Goal: Task Accomplishment & Management: Manage account settings

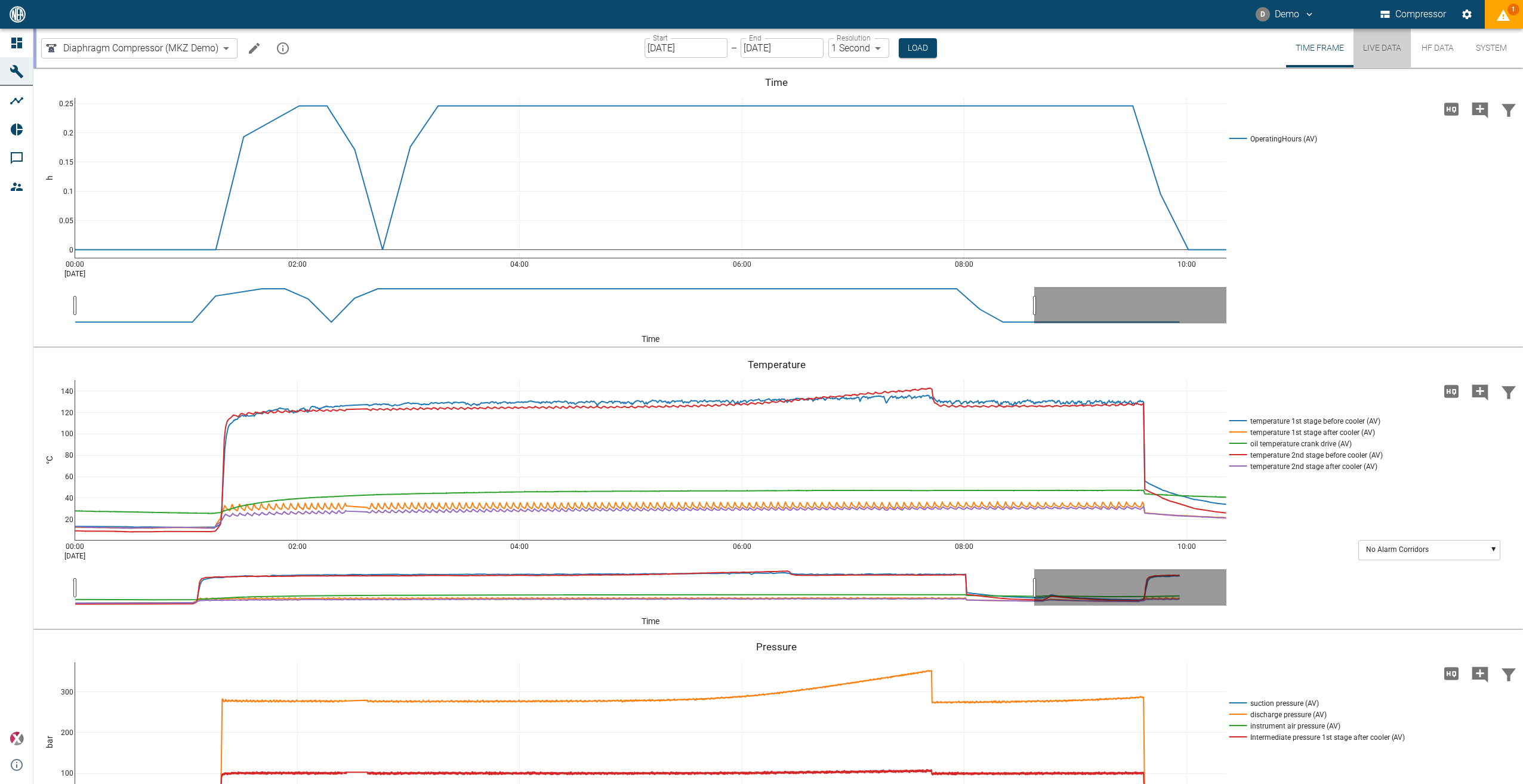
click at [1388, 43] on button "Live Data" at bounding box center [1382, 48] width 57 height 39
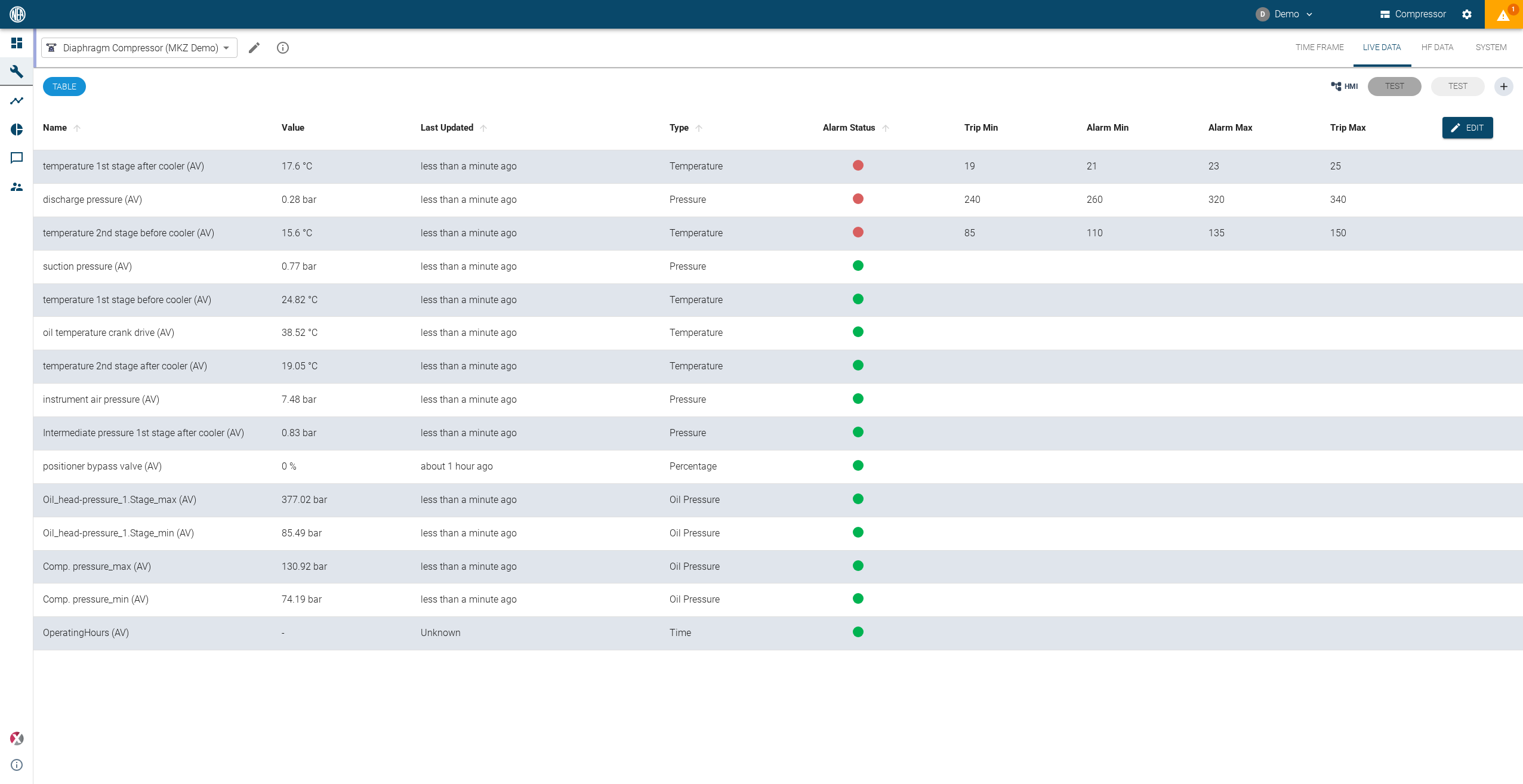
click at [1397, 85] on span "Test" at bounding box center [1394, 86] width 19 height 9
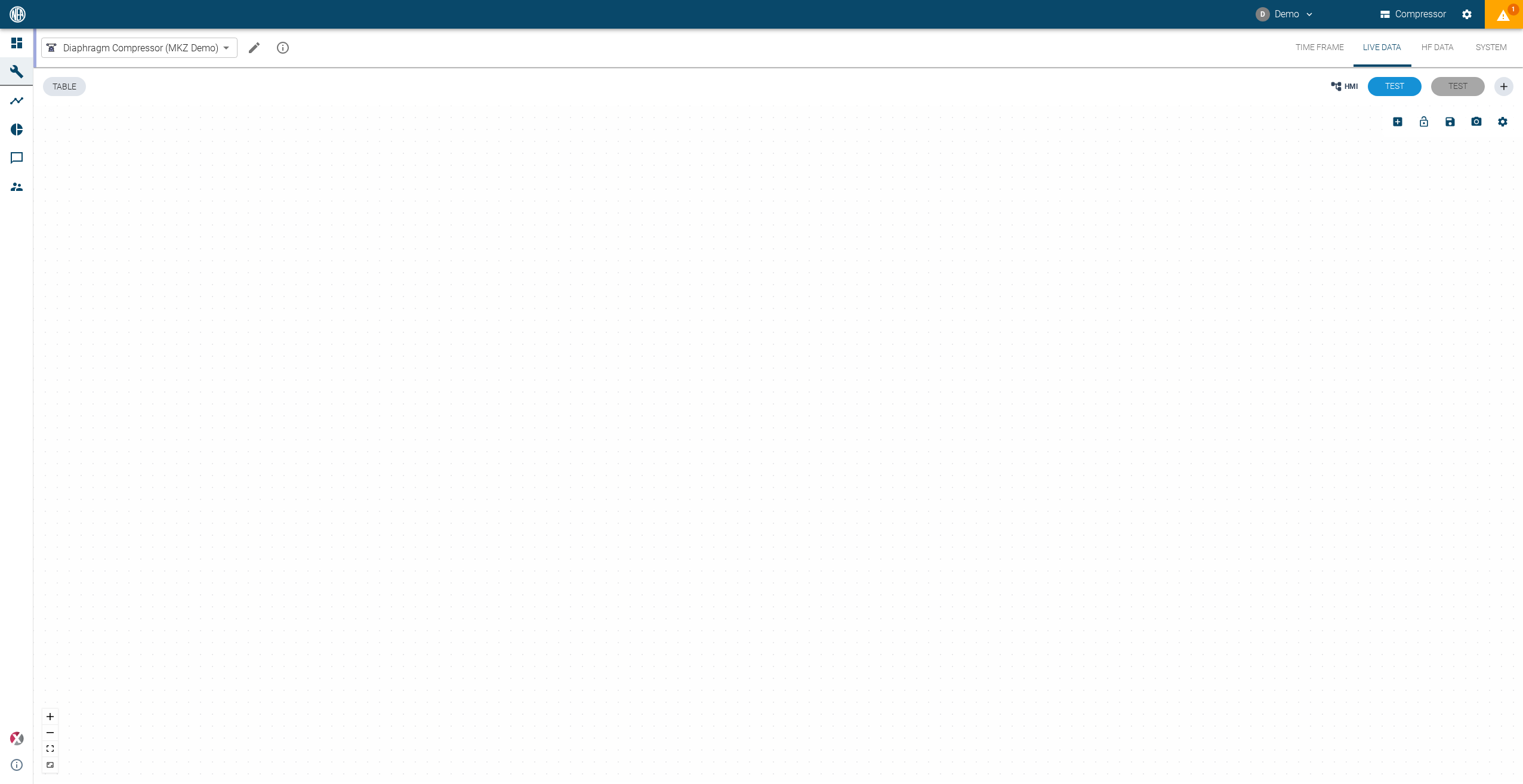
click at [1458, 80] on button "Test" at bounding box center [1458, 86] width 54 height 19
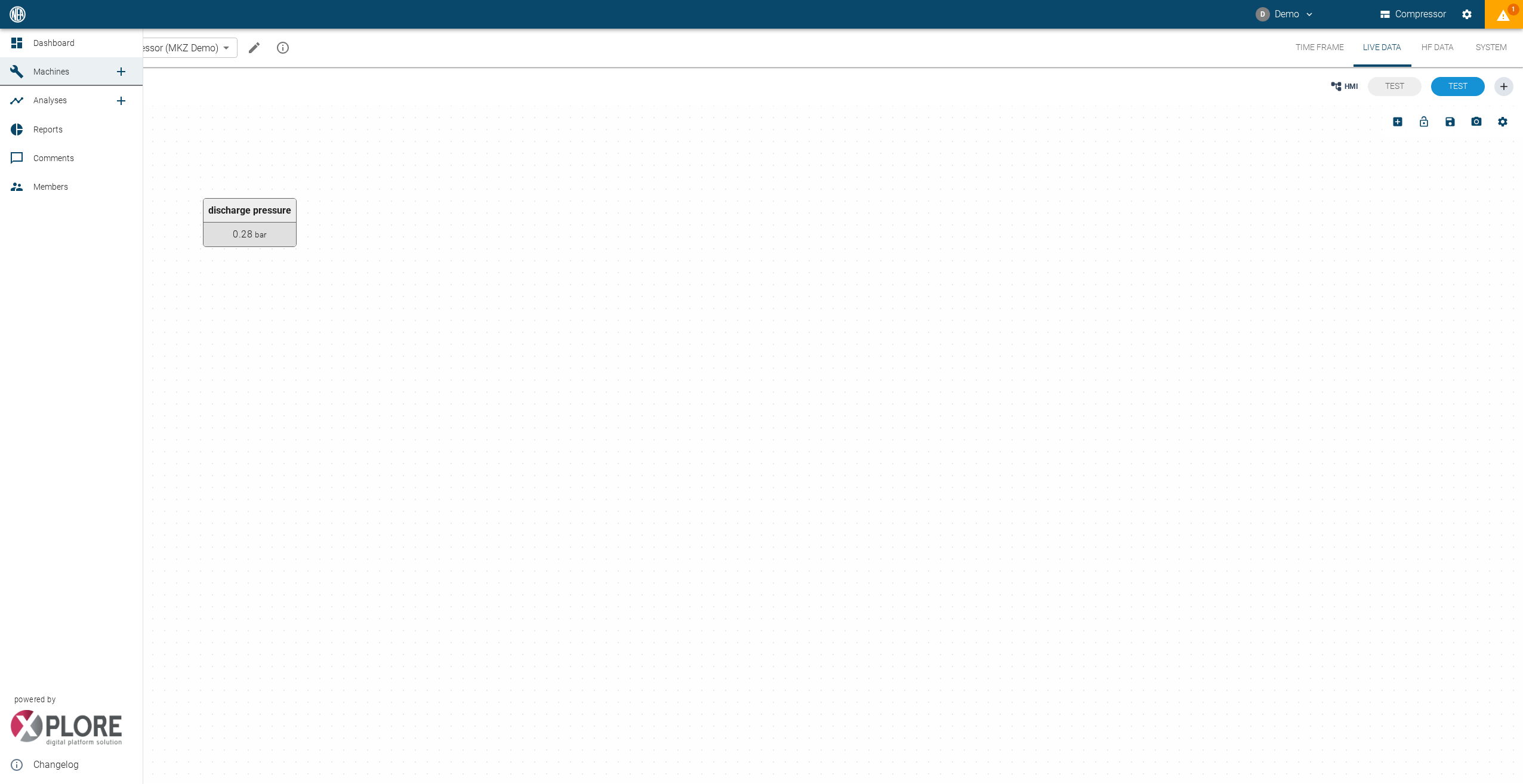
click at [37, 40] on span "Dashboard" at bounding box center [54, 43] width 41 height 9
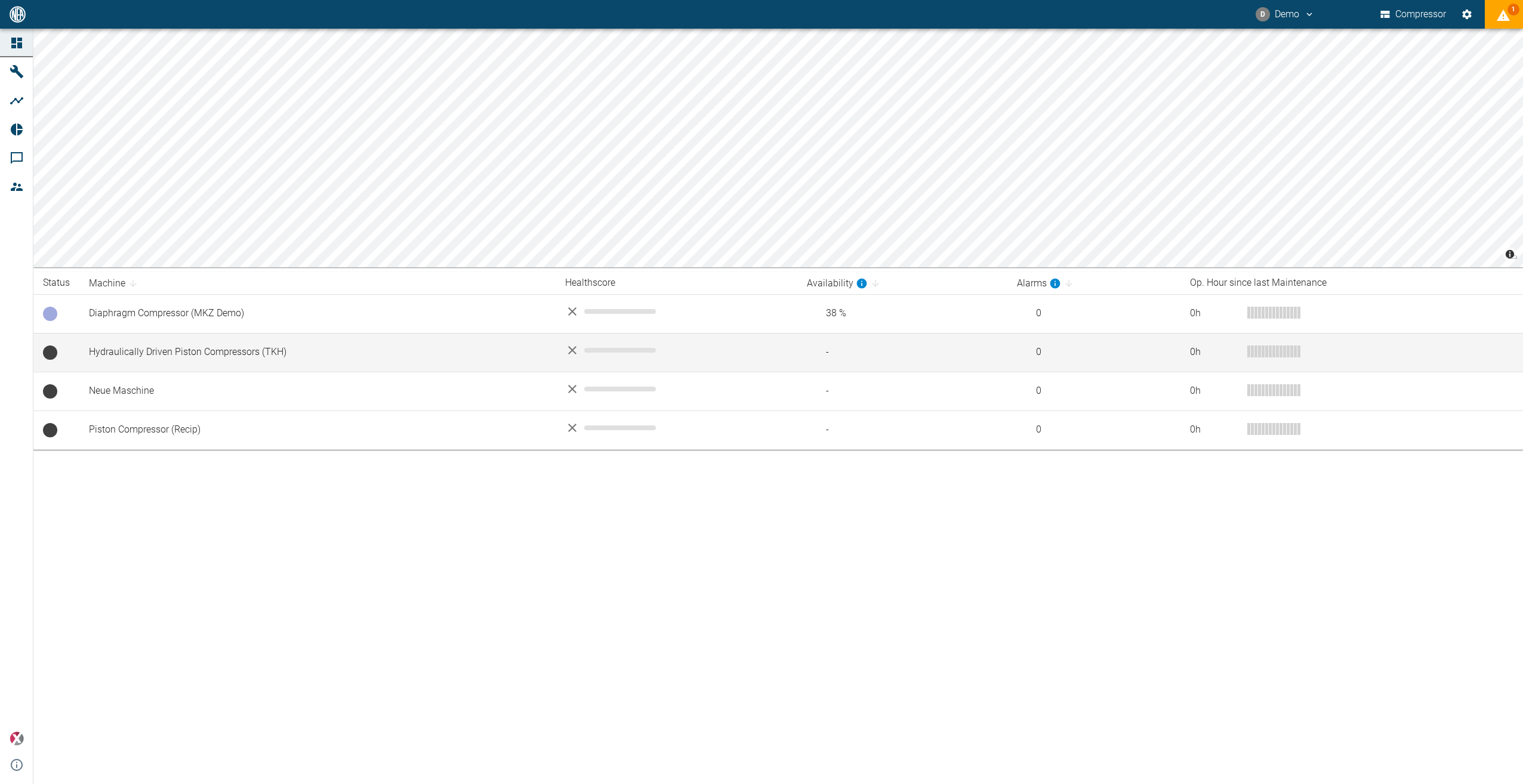
click at [205, 347] on td "Hydraulically Driven Piston Compressors (TKH)" at bounding box center [317, 352] width 477 height 39
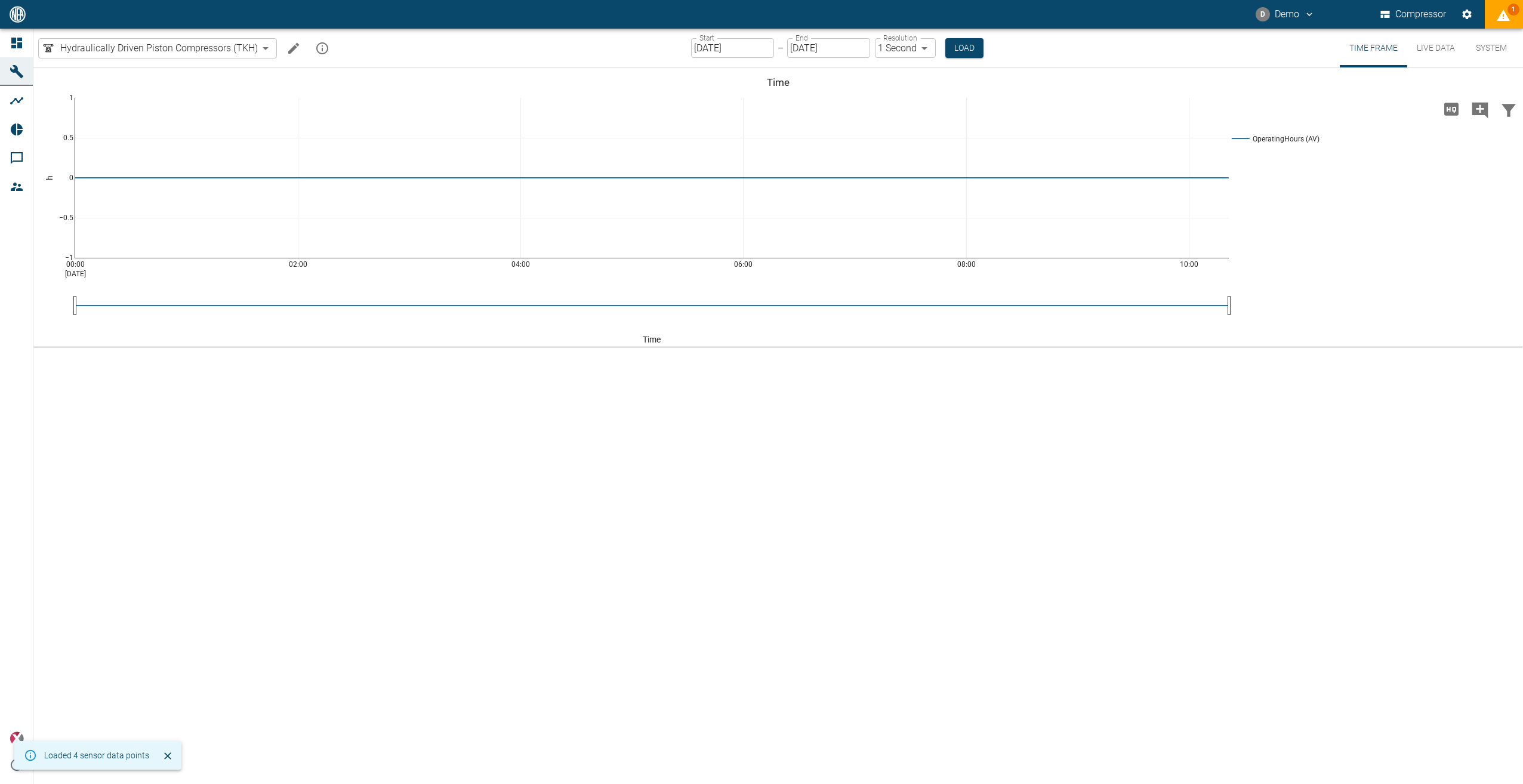
click at [1438, 40] on button "Live Data" at bounding box center [1436, 48] width 57 height 39
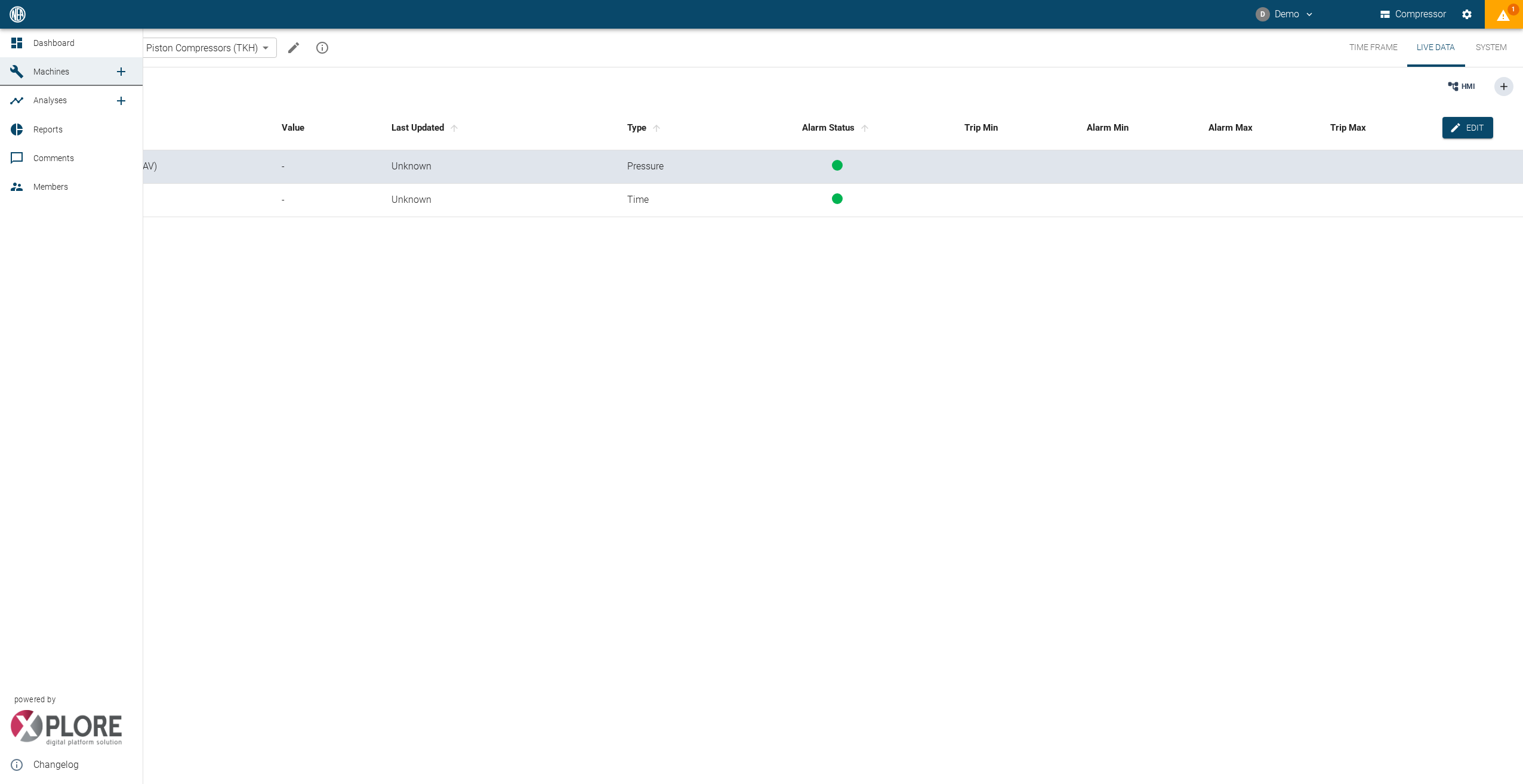
click at [12, 39] on icon at bounding box center [17, 43] width 11 height 11
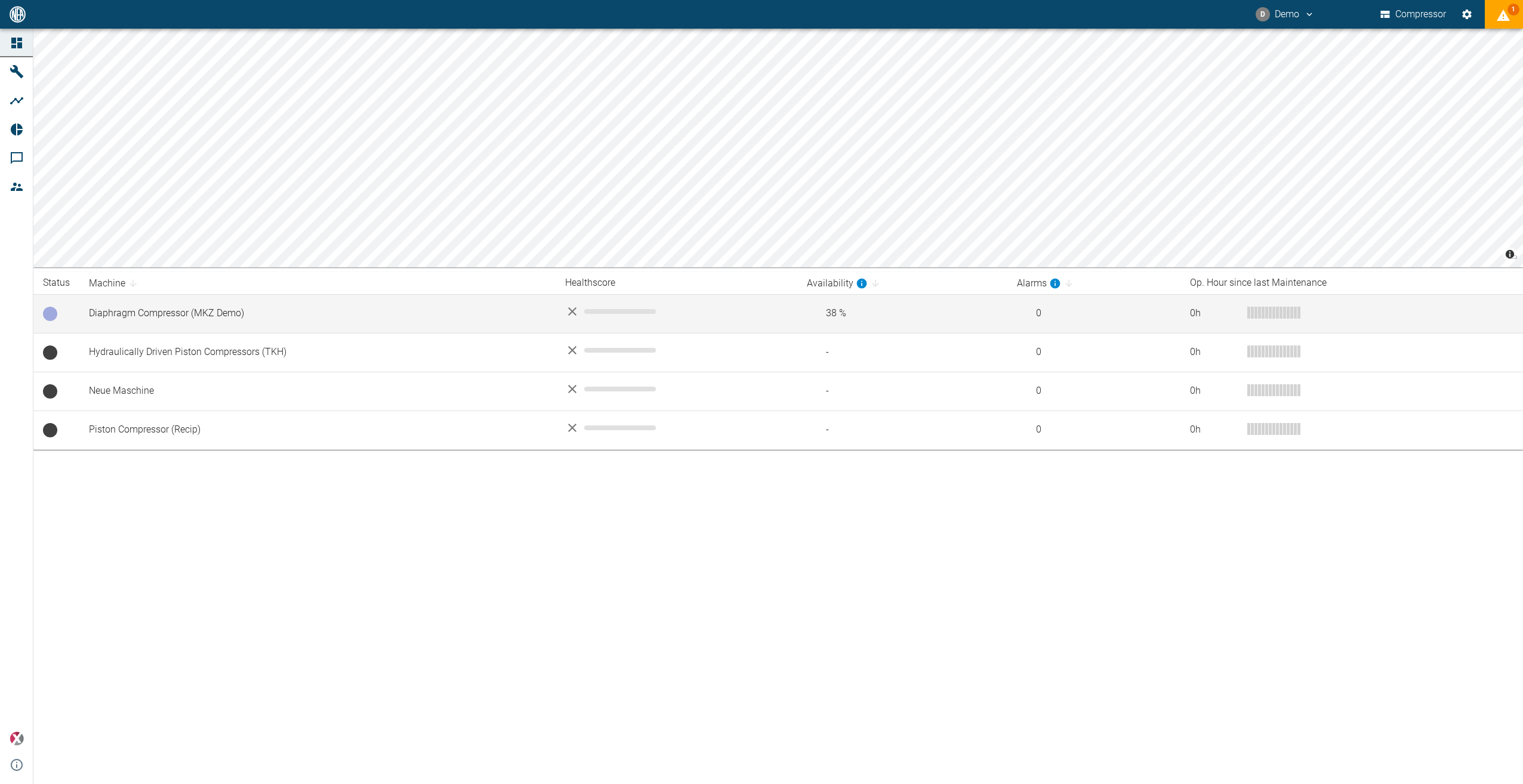
click at [203, 314] on td "Diaphragm Compressor (MKZ Demo)" at bounding box center [317, 314] width 477 height 39
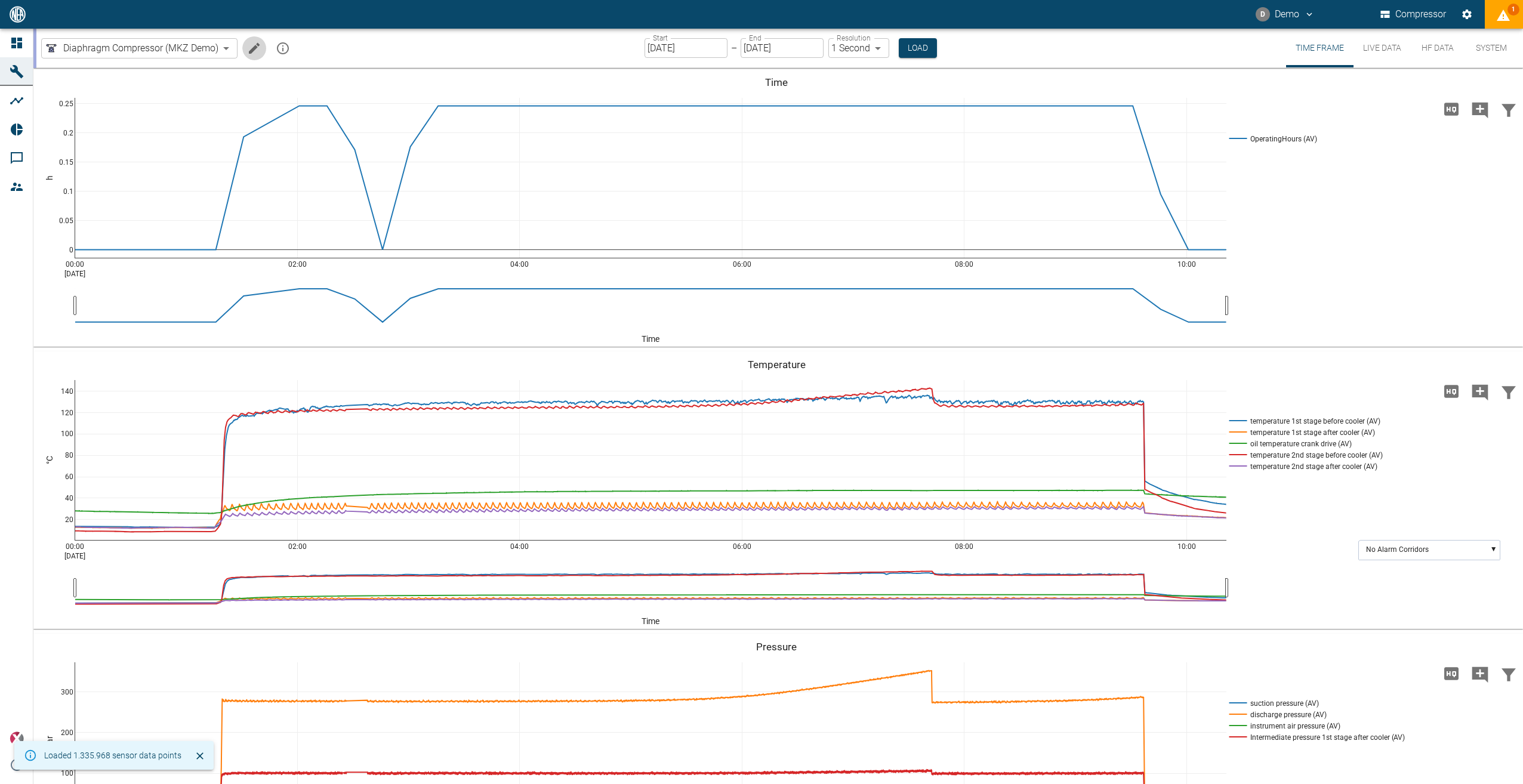
click at [254, 48] on icon "Edit machine" at bounding box center [255, 48] width 11 height 11
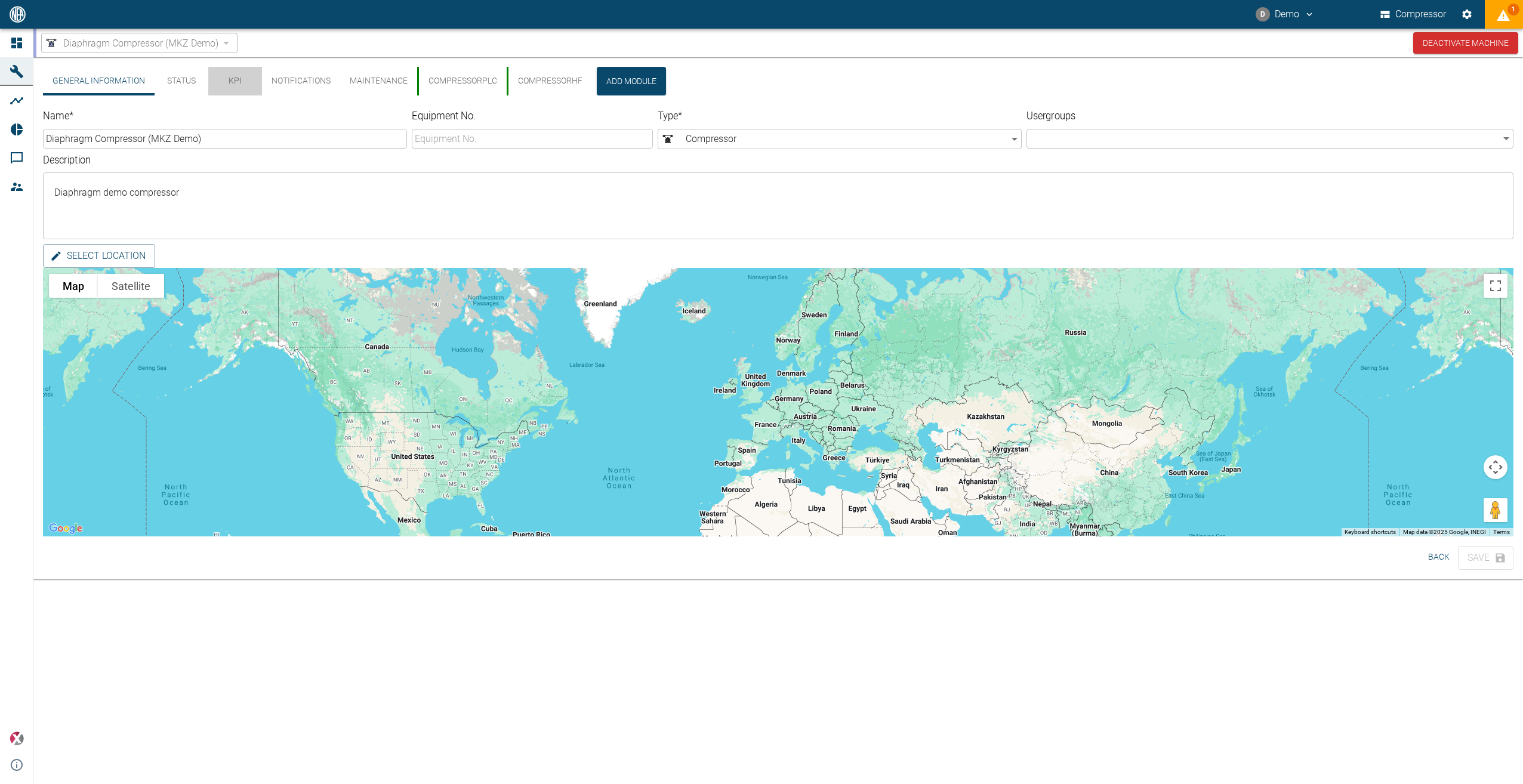
click at [236, 78] on button "KPI" at bounding box center [234, 81] width 54 height 29
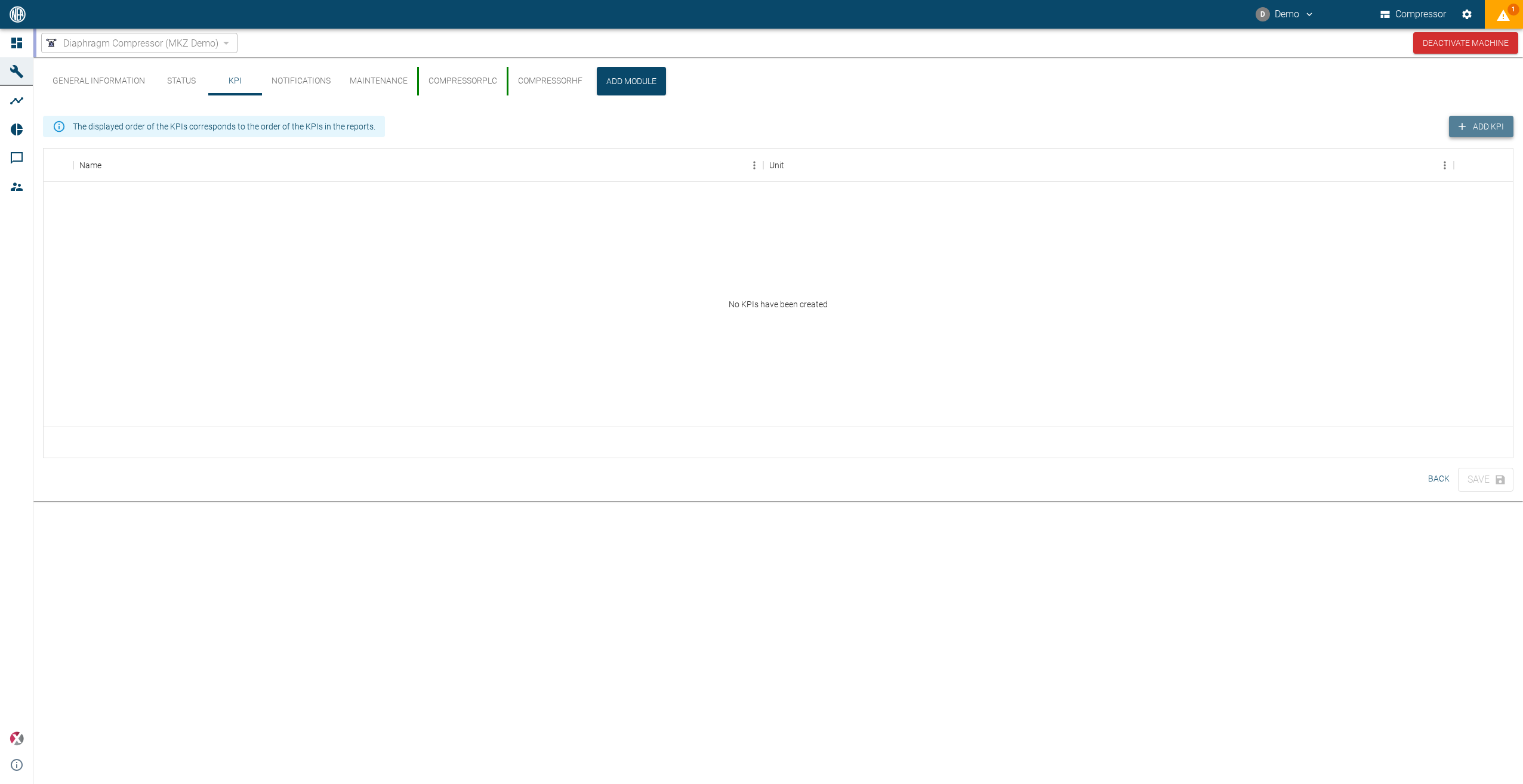
click at [1488, 127] on button "Add KPI" at bounding box center [1481, 127] width 64 height 22
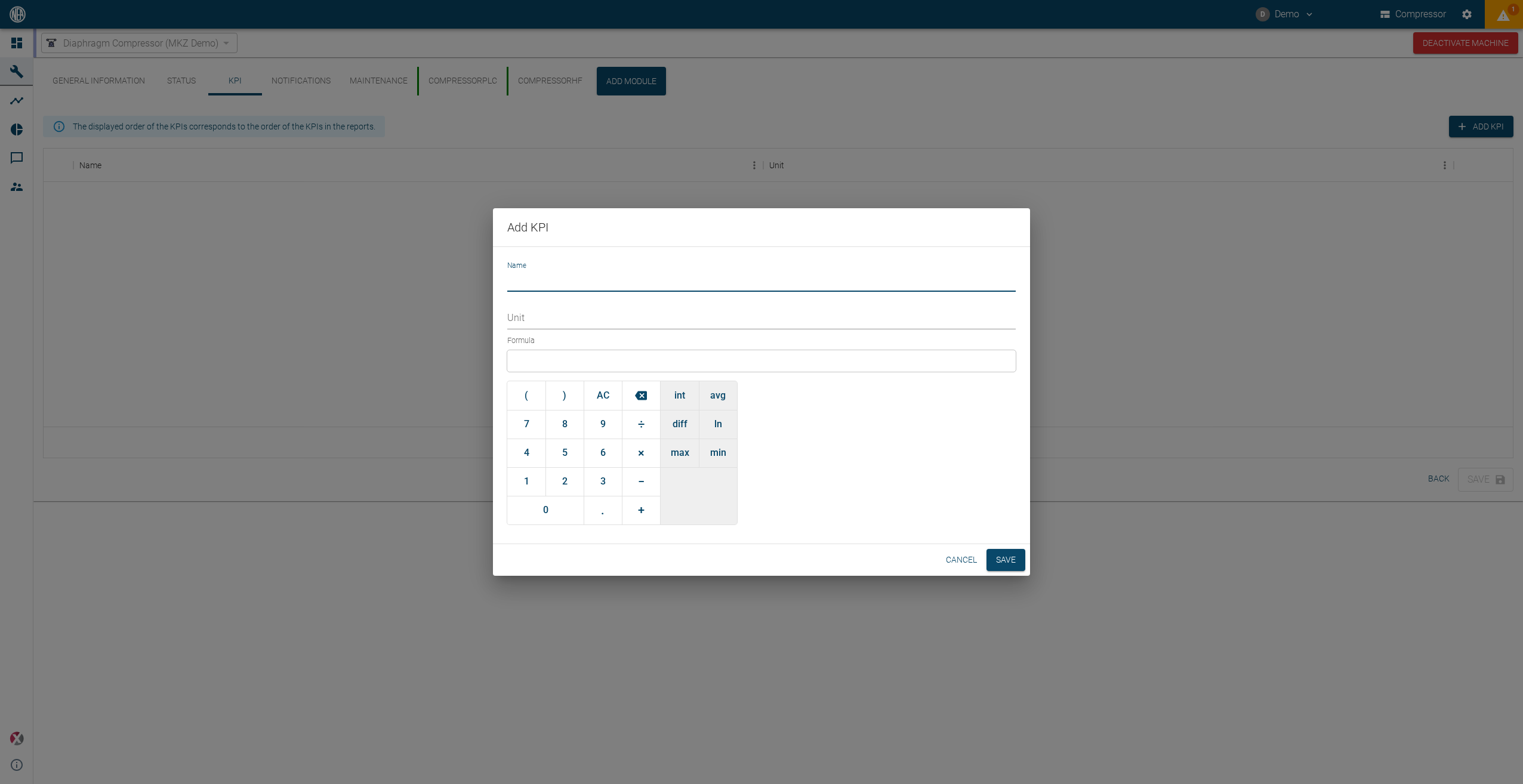
click at [549, 279] on input "Name" at bounding box center [761, 281] width 508 height 21
type input "Energy"
click at [558, 315] on input "Unit" at bounding box center [761, 318] width 508 height 21
type input "kWh"
click at [557, 359] on div at bounding box center [761, 361] width 508 height 22
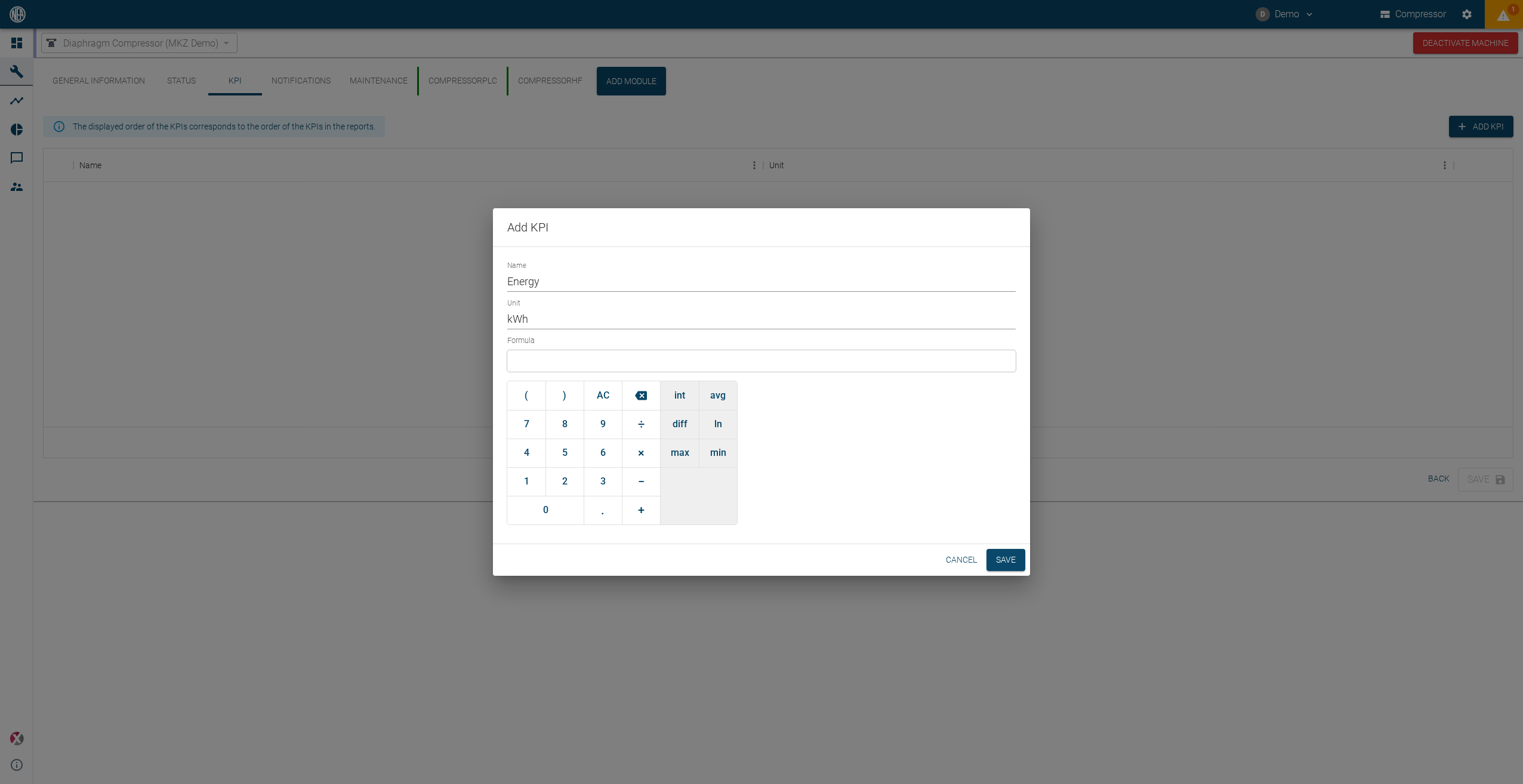
click at [723, 402] on button "avg" at bounding box center [717, 395] width 38 height 29
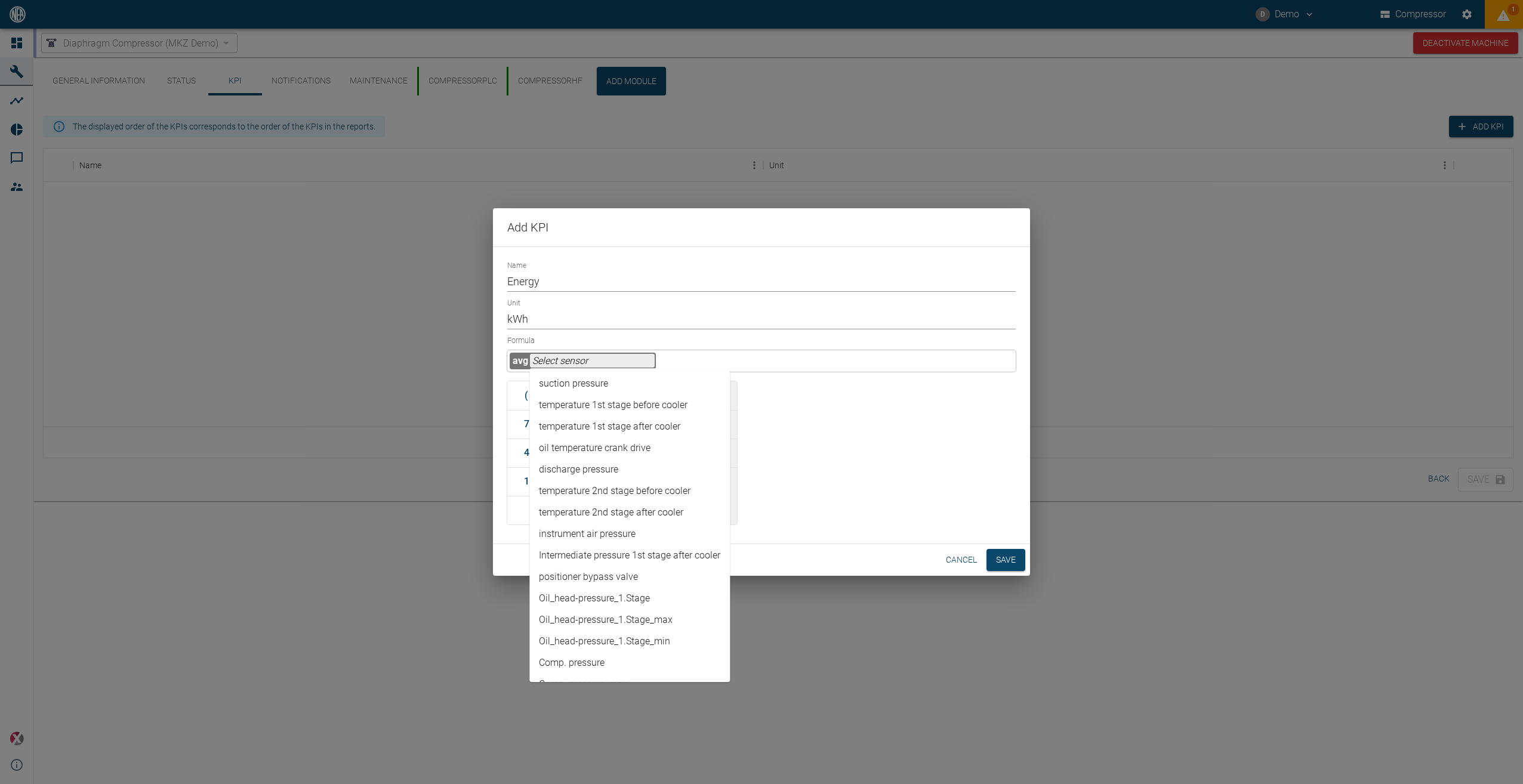
click at [588, 358] on input "text" at bounding box center [592, 361] width 125 height 14
click at [598, 477] on li "instrument air pressure" at bounding box center [630, 474] width 200 height 22
type input "instrument air pressure"
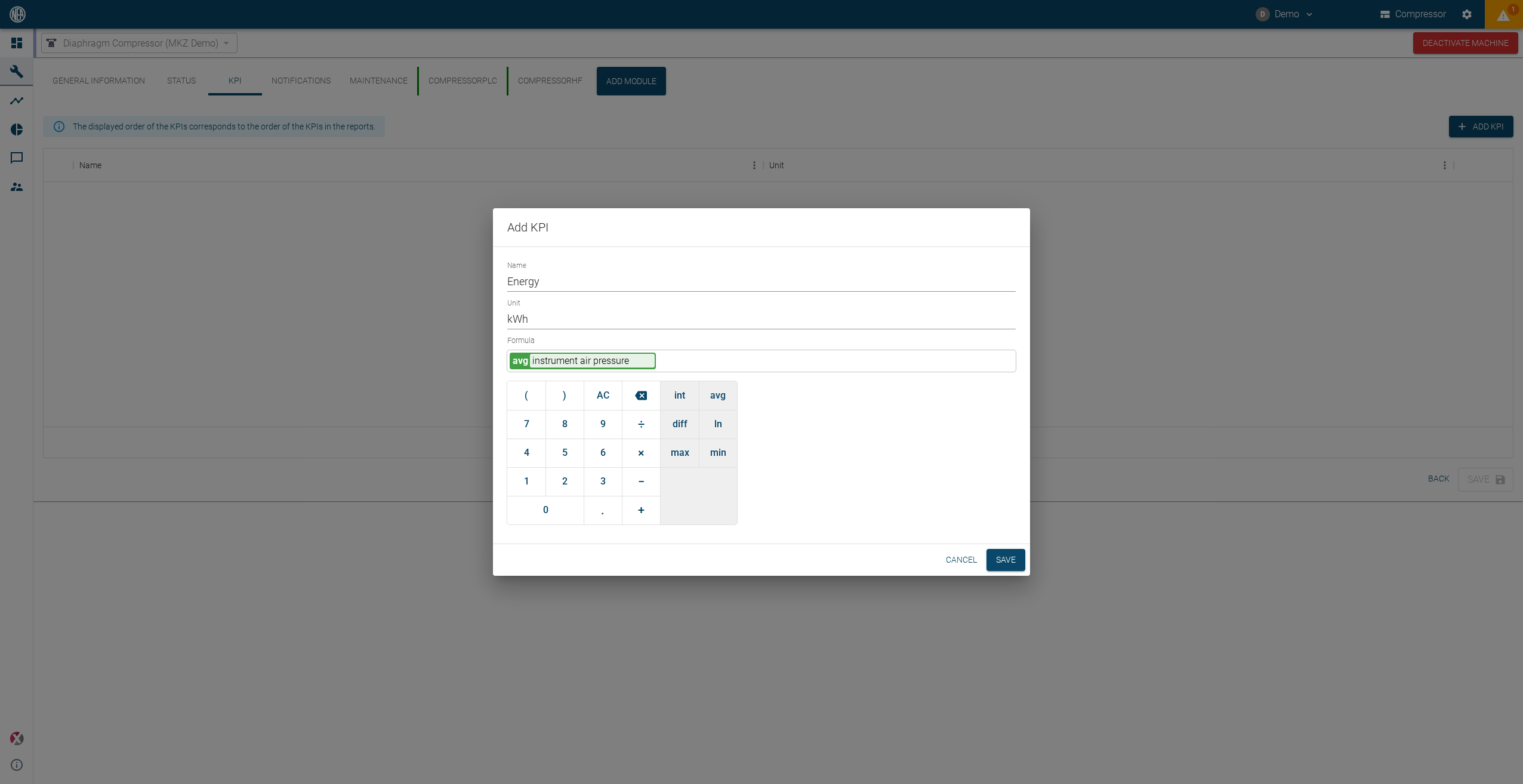
click at [646, 451] on button "×" at bounding box center [640, 453] width 38 height 29
click at [687, 391] on button "int" at bounding box center [679, 395] width 38 height 29
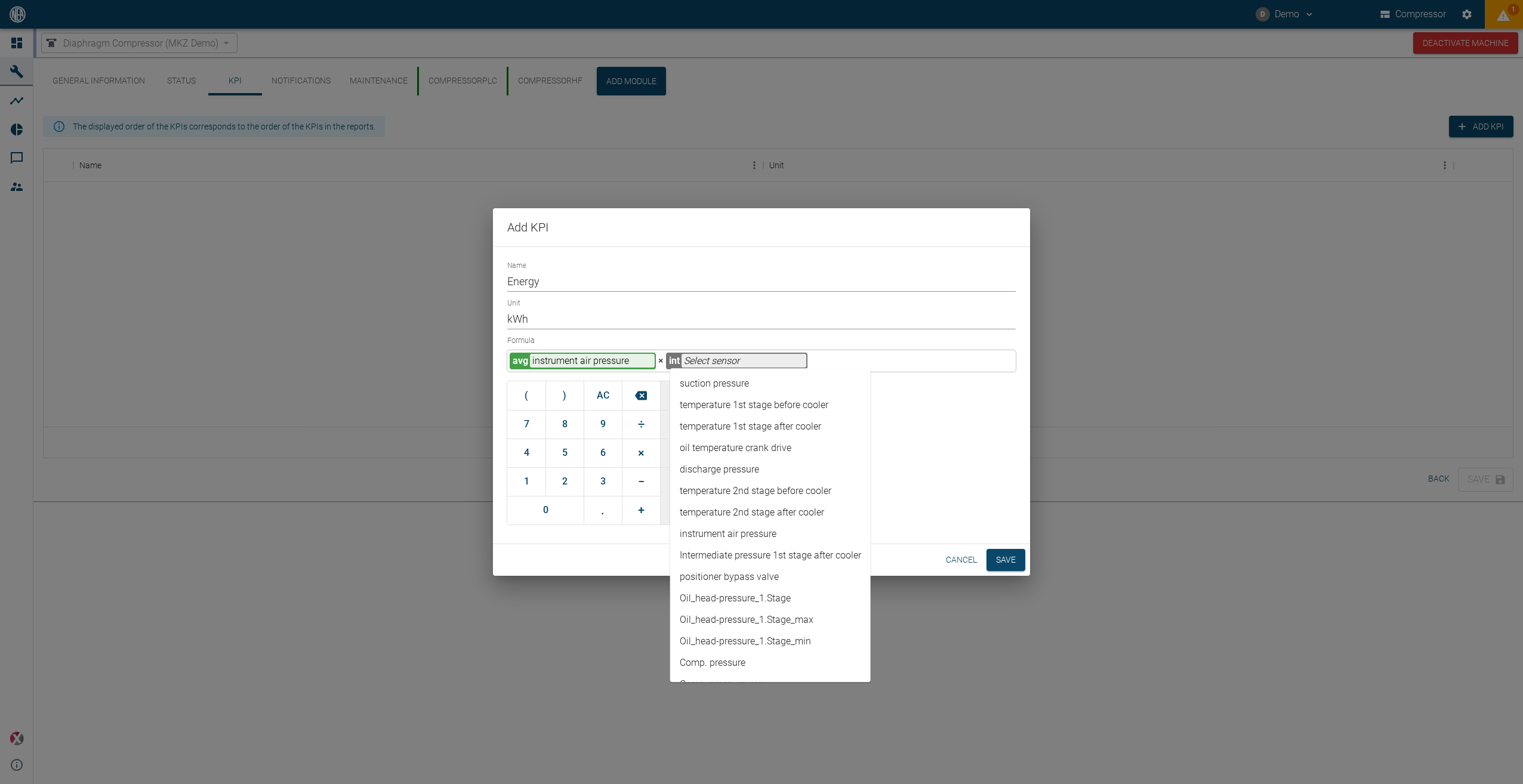
click at [691, 357] on input "text" at bounding box center [744, 361] width 125 height 14
click at [742, 599] on li "Comp. pressure" at bounding box center [770, 602] width 200 height 22
type input "Comp. pressure"
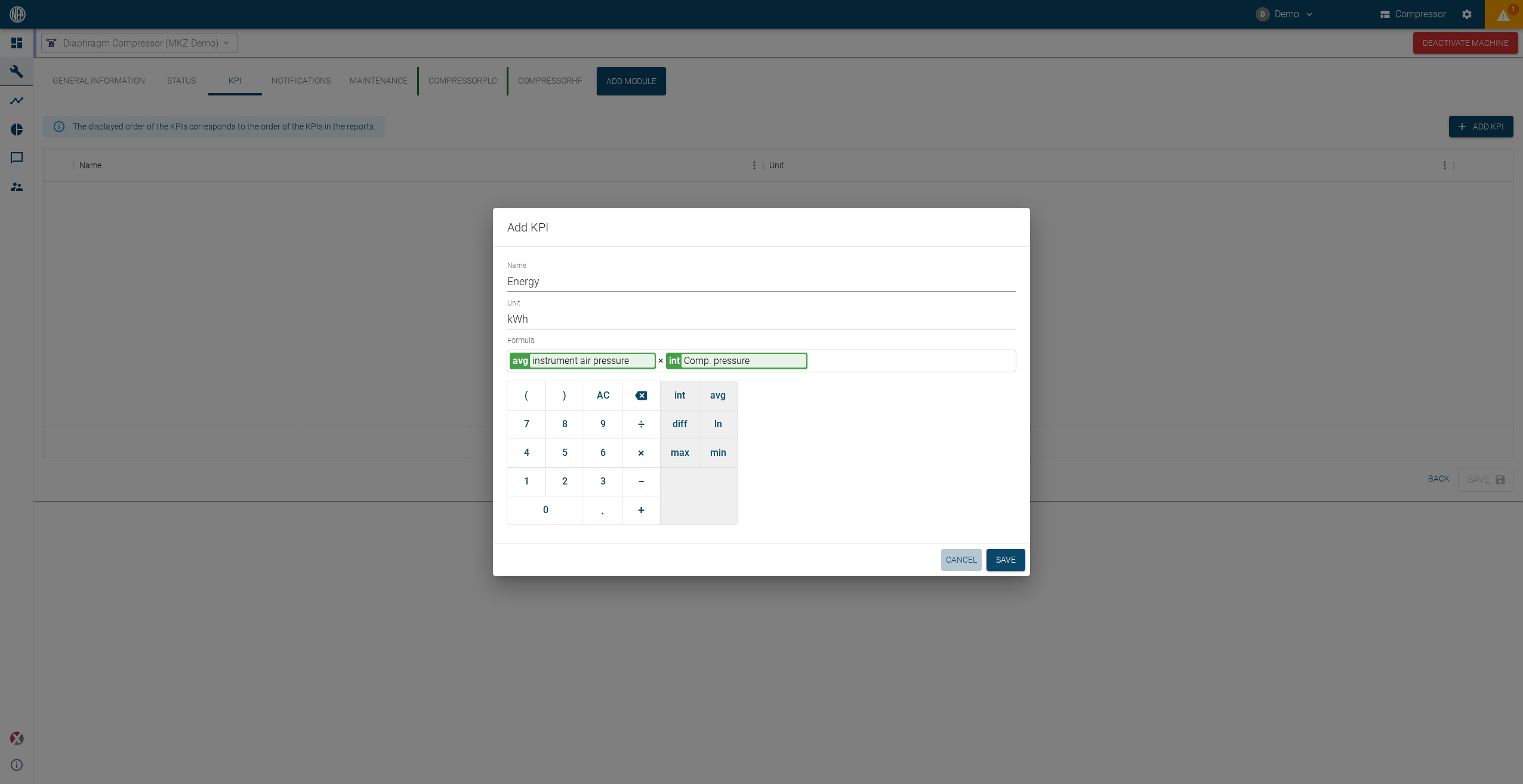
click at [966, 563] on button "cancel" at bounding box center [961, 560] width 40 height 22
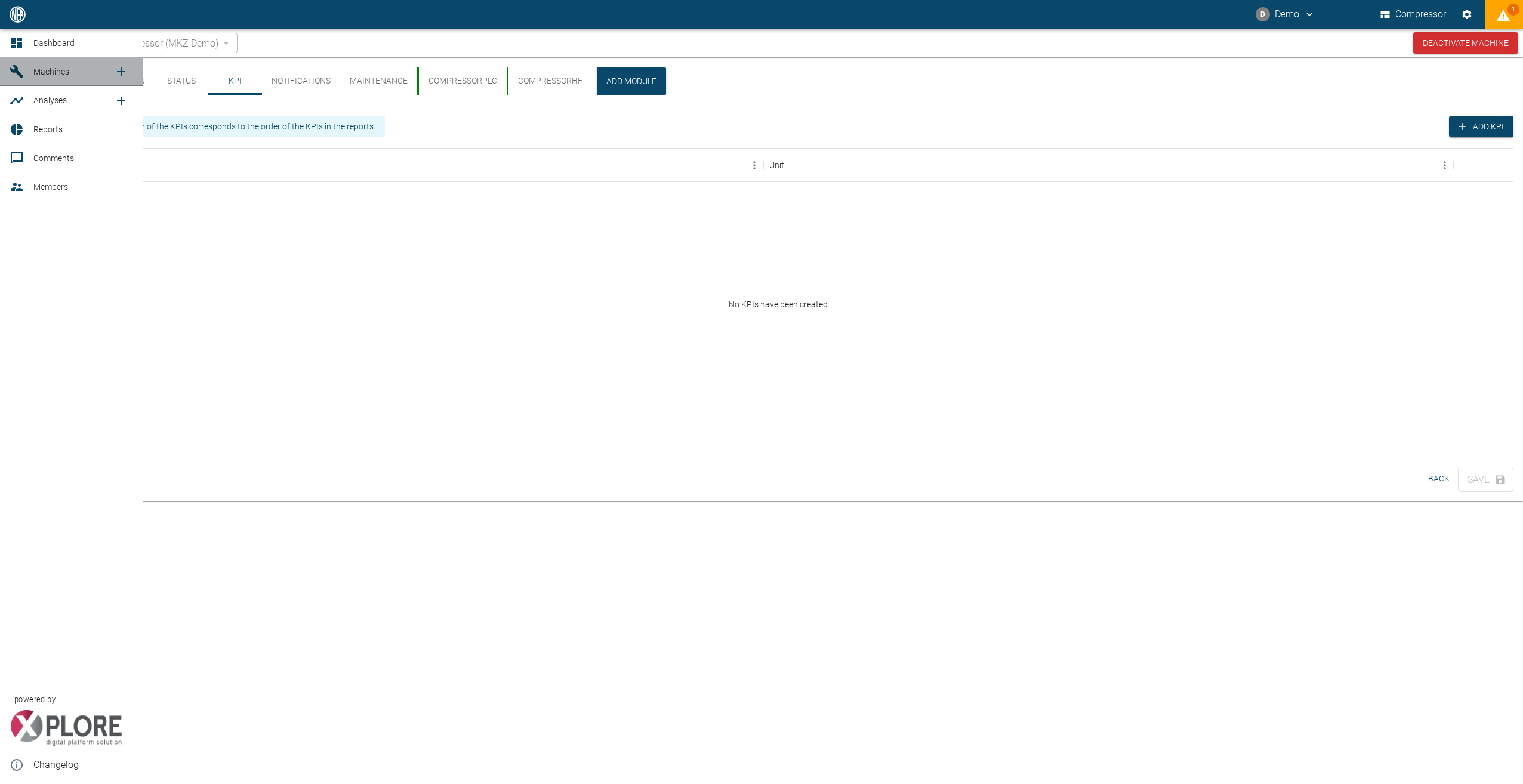
click at [78, 68] on span "Machines" at bounding box center [74, 71] width 81 height 14
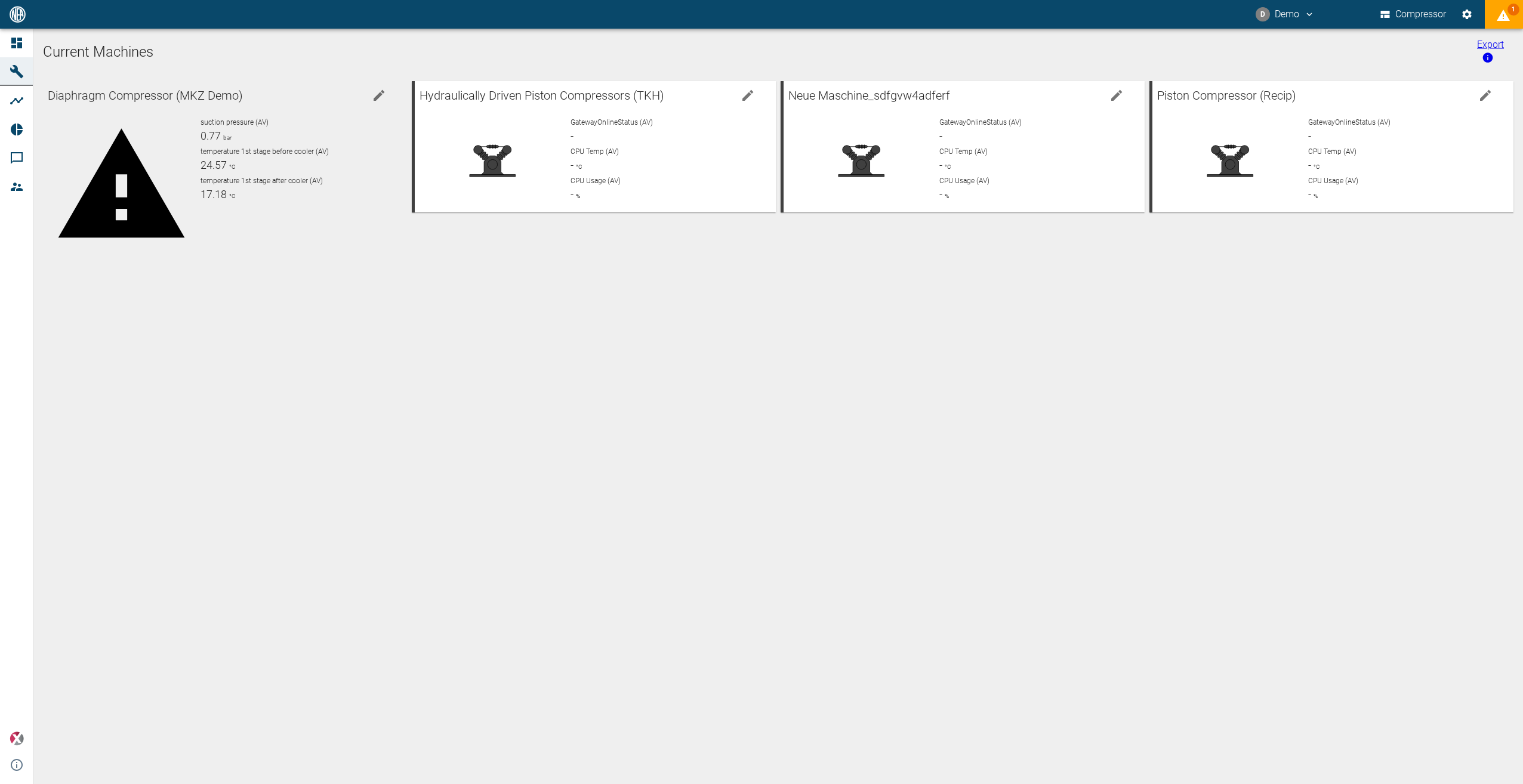
click at [329, 290] on div "Current Machines Export Diaphragm Compressor (MKZ Demo) suction pressure (AV) 0…" at bounding box center [778, 406] width 1490 height 755
